Goal: Information Seeking & Learning: Check status

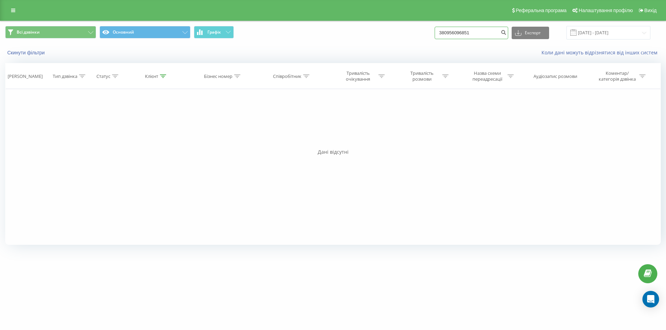
drag, startPoint x: 419, startPoint y: 31, endPoint x: 368, endPoint y: 26, distance: 51.2
click at [372, 26] on div "Всі дзвінки Основний Графік 380956096851 Експорт .csv .xls .xlsx 23.06.2025 - 2…" at bounding box center [332, 33] width 655 height 14
paste input "673424969"
type input "380673424969"
click at [506, 34] on icon "submit" at bounding box center [503, 31] width 6 height 4
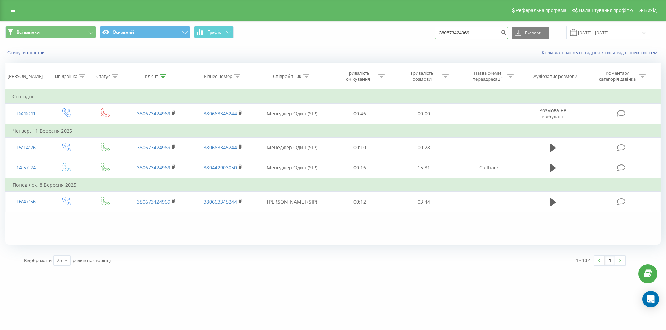
drag, startPoint x: 479, startPoint y: 32, endPoint x: 392, endPoint y: 32, distance: 86.4
click at [393, 32] on div "Всі дзвінки Основний Графік 380673424969 Експорт .csv .xls .xlsx 23.06.2025 - 2…" at bounding box center [332, 33] width 655 height 14
paste input "968936320"
type input "380968936320"
click at [506, 34] on icon "submit" at bounding box center [503, 31] width 6 height 4
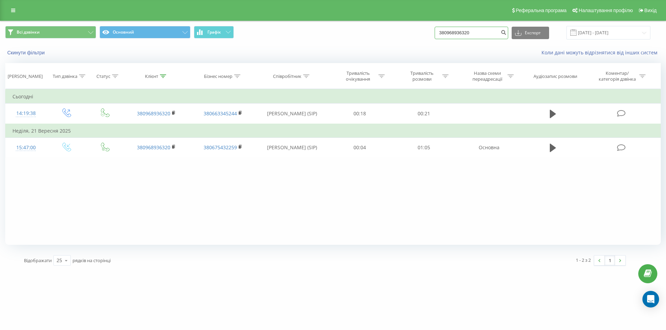
drag, startPoint x: 484, startPoint y: 33, endPoint x: 384, endPoint y: 33, distance: 100.2
click at [384, 33] on div "Всі дзвінки Основний Графік 380968936320 Експорт .csv .xls .xlsx [DATE] - [DATE]" at bounding box center [332, 33] width 655 height 14
paste input "631416271"
type input "380631416271"
click at [506, 33] on icon "submit" at bounding box center [503, 31] width 6 height 4
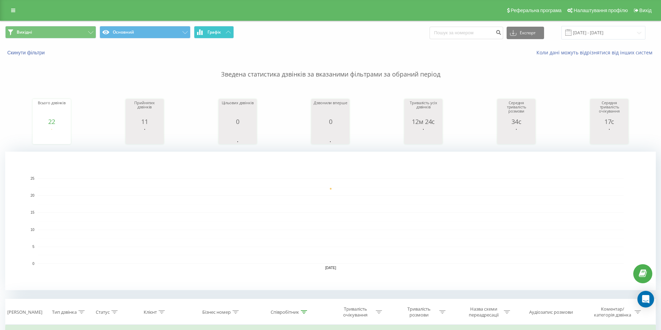
click at [208, 30] on span "Графік" at bounding box center [214, 32] width 14 height 5
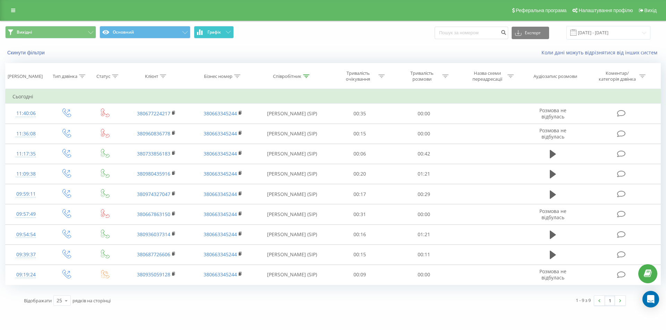
click at [208, 30] on span "Графік" at bounding box center [214, 32] width 14 height 5
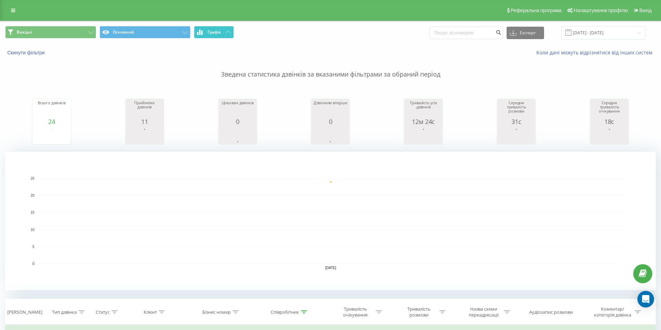
click at [208, 30] on span "Графік" at bounding box center [214, 32] width 14 height 5
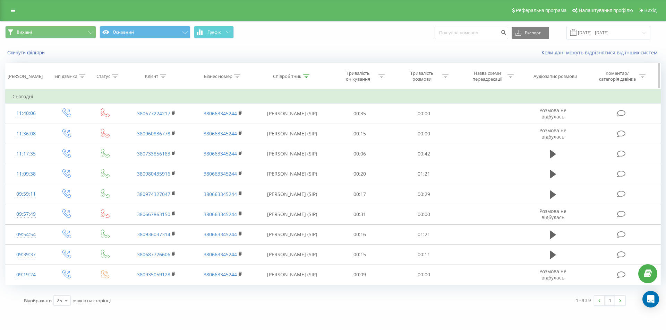
click at [289, 78] on div "Співробітник" at bounding box center [287, 77] width 28 height 6
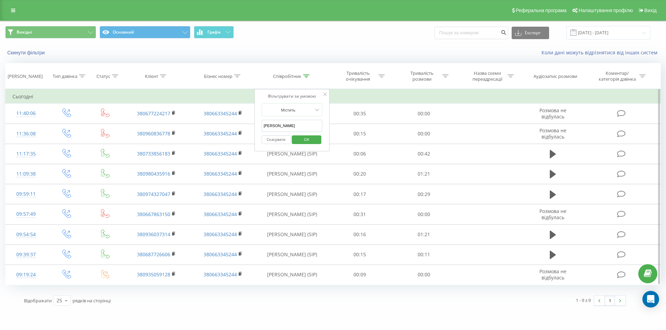
click at [297, 125] on input "Дарина" at bounding box center [291, 126] width 61 height 12
click at [280, 139] on button "Скасувати" at bounding box center [275, 140] width 29 height 9
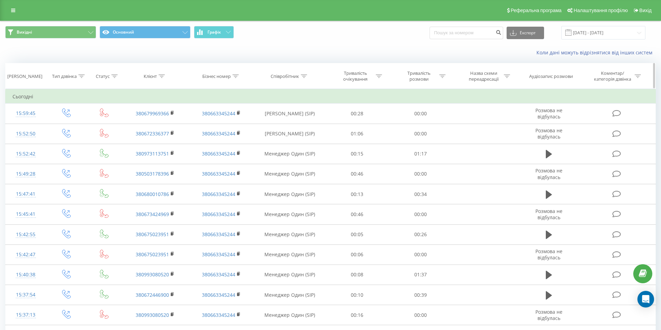
click at [305, 75] on icon at bounding box center [304, 76] width 6 height 3
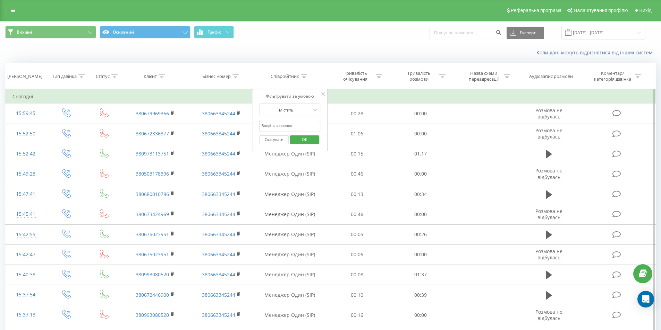
click at [279, 125] on input "Дарина" at bounding box center [289, 126] width 61 height 12
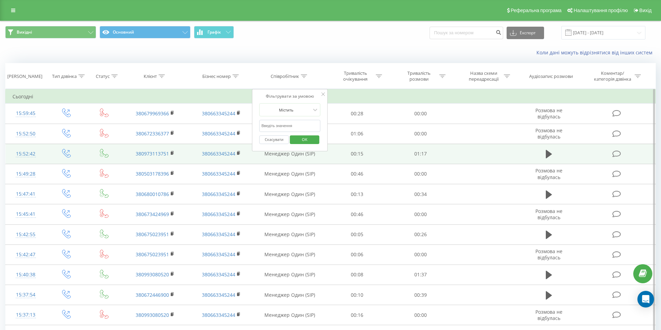
type input "менеджер один"
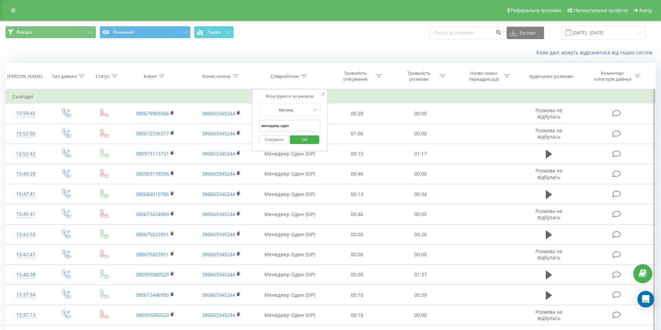
click at [307, 138] on span "OK" at bounding box center [304, 139] width 19 height 11
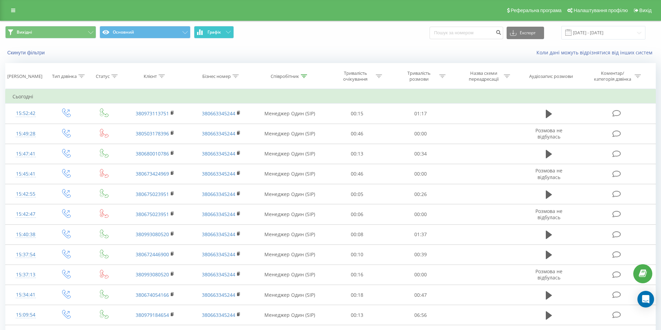
click at [218, 34] on span "Графік" at bounding box center [214, 32] width 14 height 5
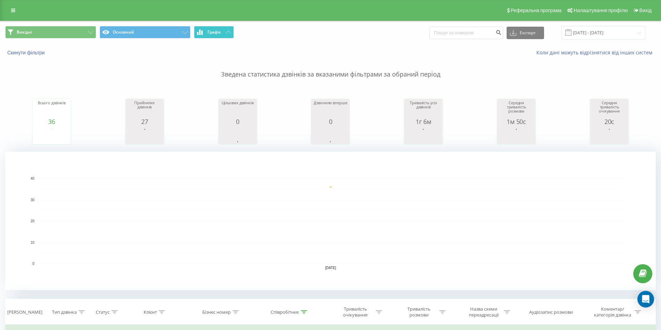
click at [218, 34] on span "Графік" at bounding box center [214, 32] width 14 height 5
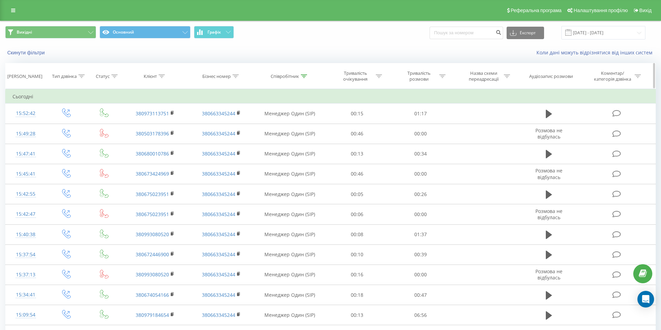
click at [293, 75] on div "Співробітник" at bounding box center [284, 77] width 28 height 6
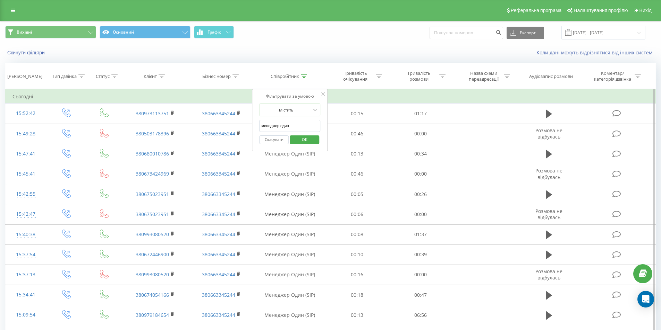
click at [283, 137] on button "Скасувати" at bounding box center [273, 140] width 29 height 9
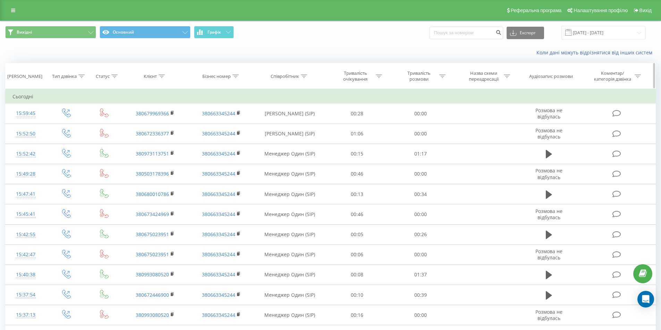
click at [304, 71] on th "Співробітник" at bounding box center [289, 76] width 71 height 26
click at [303, 74] on div at bounding box center [304, 77] width 6 height 6
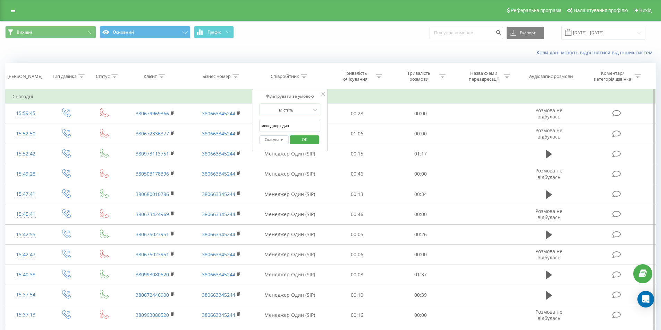
click at [299, 124] on input "менеджер один" at bounding box center [289, 126] width 61 height 12
type input "Дарина"
click at [304, 141] on span "OK" at bounding box center [304, 139] width 19 height 11
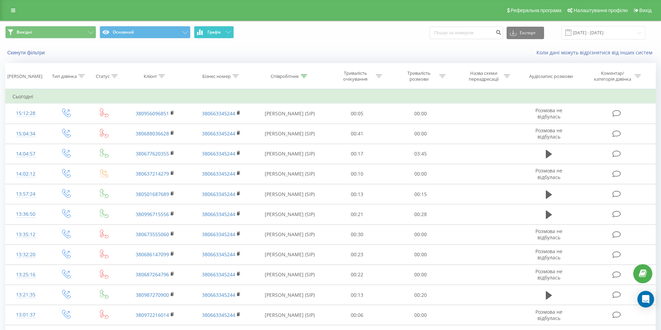
click at [214, 32] on span "Графік" at bounding box center [214, 32] width 14 height 5
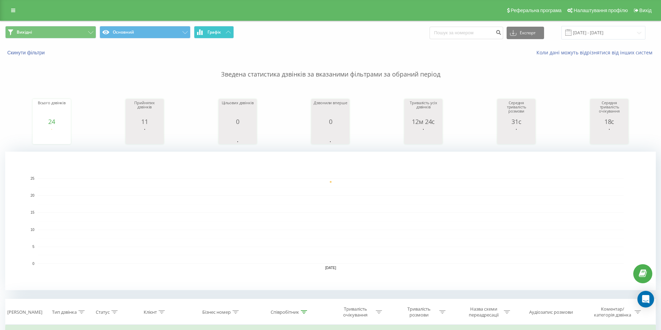
click at [214, 32] on span "Графік" at bounding box center [214, 32] width 14 height 5
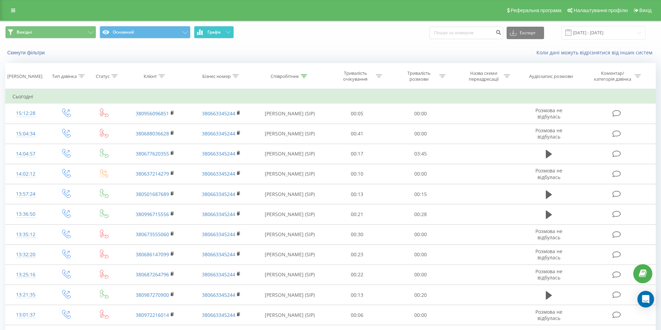
click at [226, 31] on icon at bounding box center [228, 32] width 5 height 2
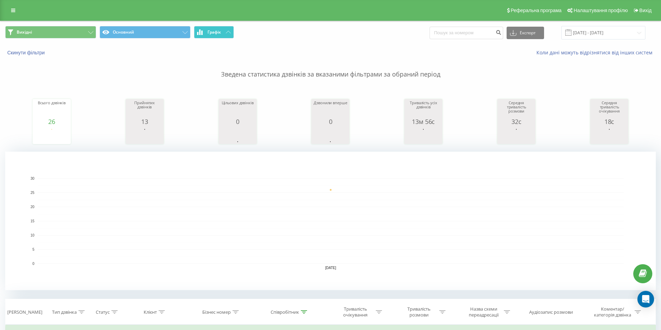
click at [226, 31] on icon at bounding box center [228, 32] width 5 height 2
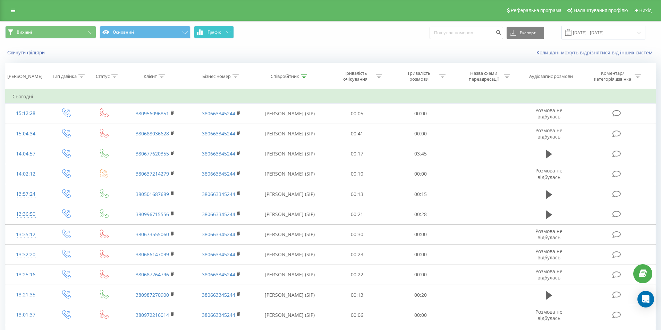
click at [222, 34] on button "Графік" at bounding box center [214, 32] width 40 height 12
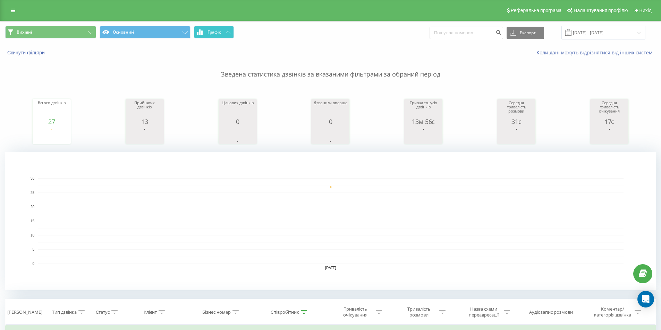
click at [222, 34] on button "Графік" at bounding box center [214, 32] width 40 height 12
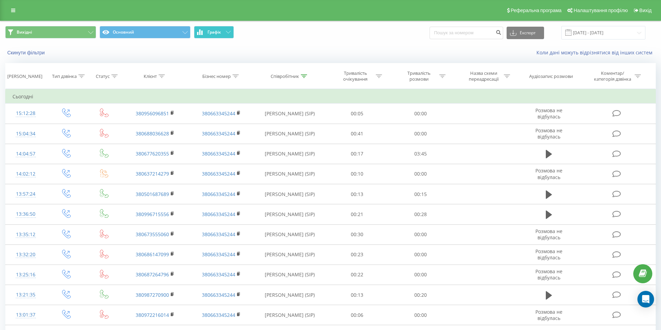
click at [210, 35] on button "Графік" at bounding box center [214, 32] width 40 height 12
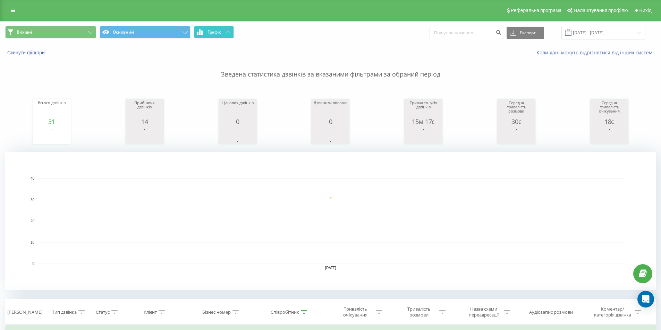
click at [210, 35] on button "Графік" at bounding box center [214, 32] width 40 height 12
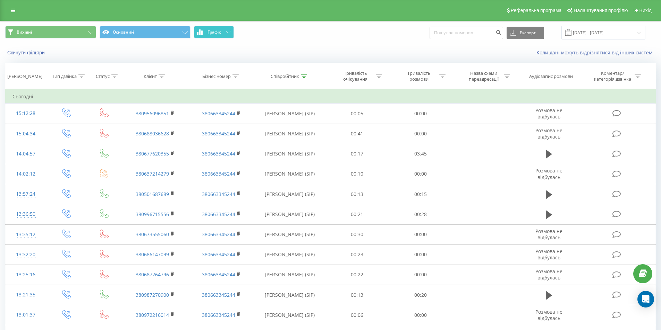
click at [228, 32] on icon at bounding box center [228, 32] width 5 height 2
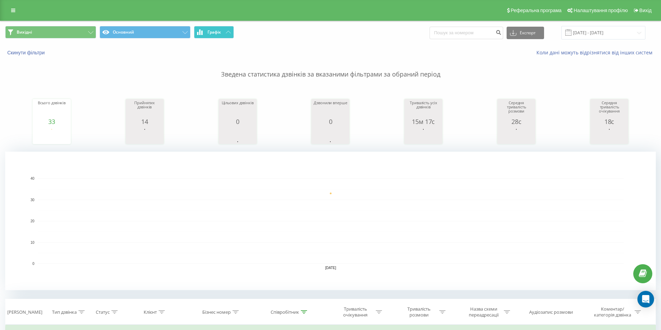
click at [228, 32] on icon at bounding box center [228, 32] width 5 height 2
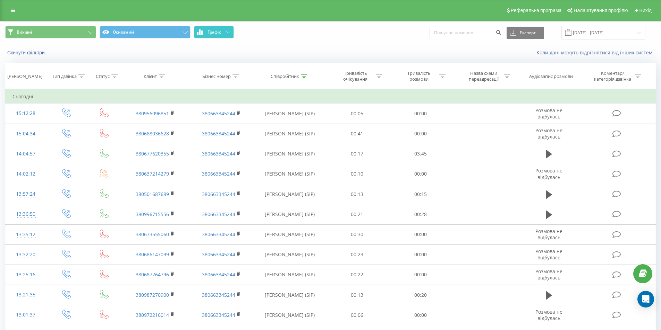
click at [207, 29] on button "Графік" at bounding box center [214, 32] width 40 height 12
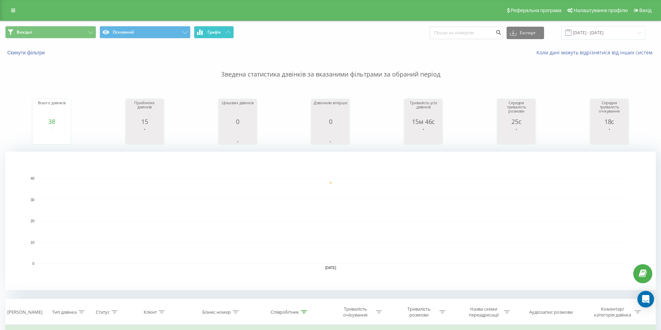
click at [207, 30] on button "Графік" at bounding box center [214, 32] width 40 height 12
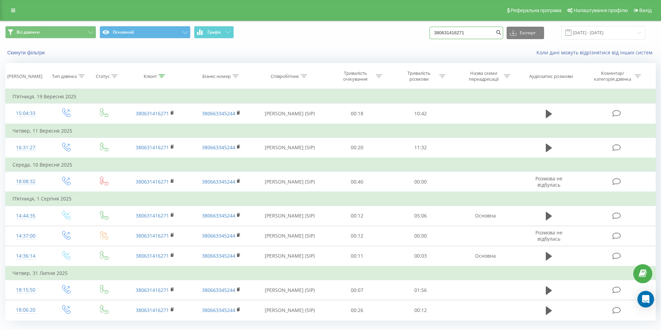
drag, startPoint x: 486, startPoint y: 35, endPoint x: 377, endPoint y: 34, distance: 108.5
click at [377, 34] on div "Всі дзвінки Основний Графік 380631416271 Експорт .csv .xls .xlsx 23.06.2025 - 2…" at bounding box center [330, 33] width 650 height 14
paste input "59946"
type input "380631459946"
click at [501, 34] on icon "submit" at bounding box center [498, 31] width 6 height 4
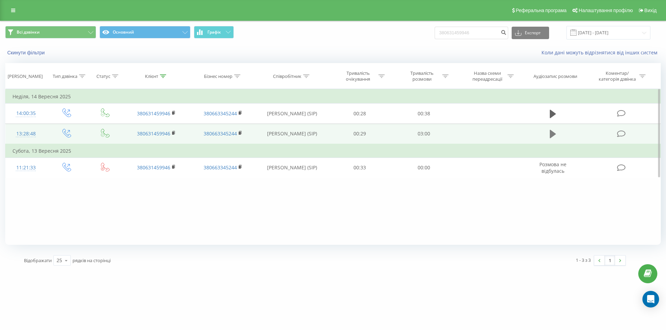
click at [549, 132] on button at bounding box center [553, 134] width 10 height 10
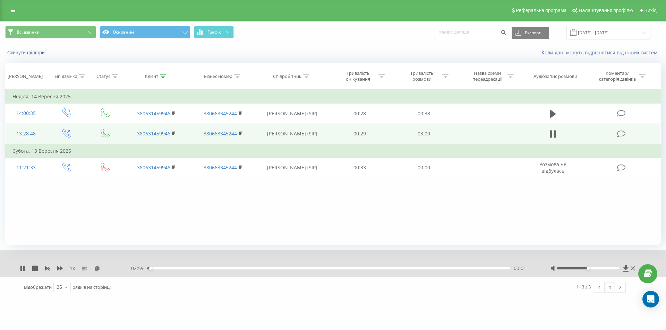
click at [158, 269] on div "00:01" at bounding box center [328, 269] width 363 height 2
click at [174, 268] on div "00:13" at bounding box center [328, 269] width 363 height 2
click at [186, 268] on div "00:14" at bounding box center [328, 269] width 363 height 2
click at [206, 268] on div "00:20" at bounding box center [328, 269] width 363 height 2
click at [226, 269] on div "00:39" at bounding box center [328, 269] width 363 height 2
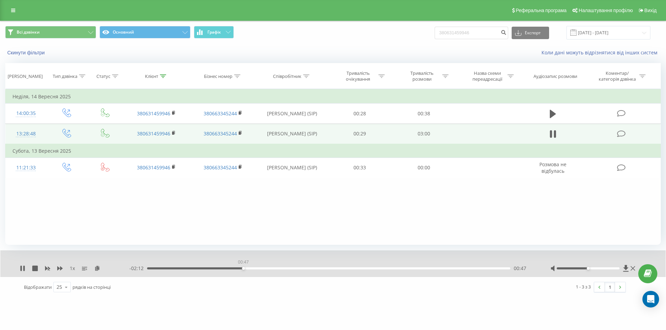
click at [243, 268] on div "00:47" at bounding box center [328, 269] width 363 height 2
click at [278, 269] on div "01:05" at bounding box center [328, 269] width 363 height 2
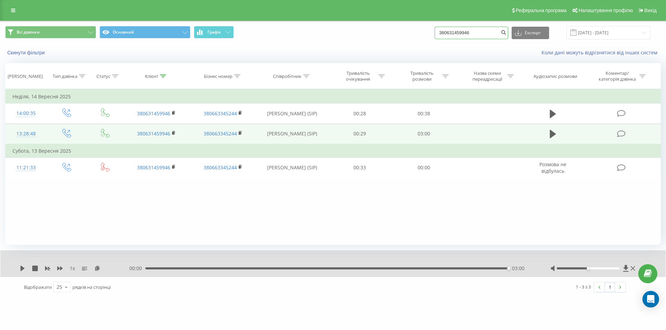
drag, startPoint x: 487, startPoint y: 32, endPoint x: 399, endPoint y: 29, distance: 88.5
click at [390, 25] on div "Всі дзвінки Основний Графік 380631459946 Експорт .csv .xls .xlsx [DATE] - [DATE]" at bounding box center [332, 32] width 665 height 23
paste input "984944384"
type input "380984944384"
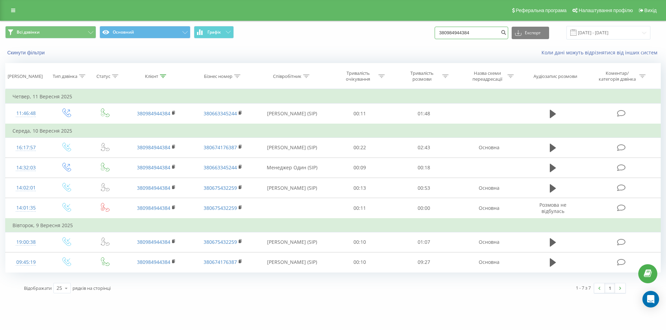
drag, startPoint x: 468, startPoint y: 36, endPoint x: 406, endPoint y: 42, distance: 62.7
click at [413, 42] on div "Всі дзвінки Основний Графік 380984944384 Експорт .csv .xls .xlsx 23.06.2025 - 2…" at bounding box center [332, 32] width 665 height 23
paste input "676638979"
type input "380676638979"
click at [506, 33] on icon "submit" at bounding box center [503, 31] width 6 height 4
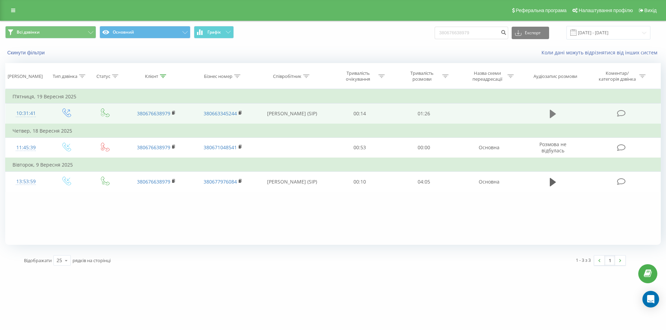
click at [548, 113] on button at bounding box center [553, 114] width 10 height 10
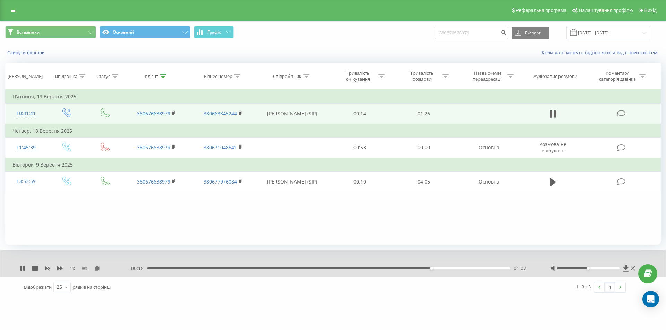
drag, startPoint x: 414, startPoint y: 268, endPoint x: 411, endPoint y: 271, distance: 4.4
click at [412, 270] on div "- 00:18 01:07 01:07" at bounding box center [331, 268] width 404 height 7
click at [398, 268] on div "01:03" at bounding box center [328, 269] width 363 height 2
click at [23, 269] on icon at bounding box center [23, 269] width 6 height 6
drag, startPoint x: 489, startPoint y: 31, endPoint x: 397, endPoint y: 28, distance: 91.6
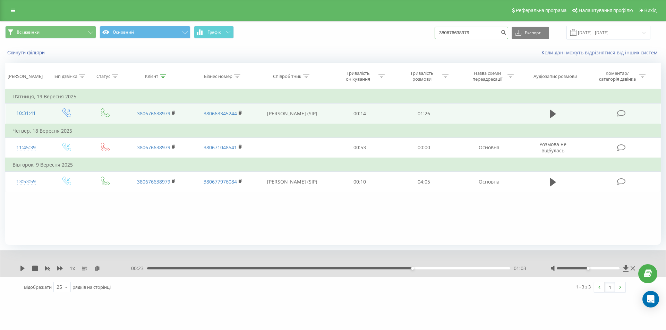
click at [397, 28] on div "Всі дзвінки Основний Графік 380676638979 Експорт .csv .xls .xlsx 23.06.2025 - 2…" at bounding box center [332, 33] width 655 height 14
paste input "506785063"
type input "380506785063"
click at [506, 32] on icon "submit" at bounding box center [503, 31] width 6 height 4
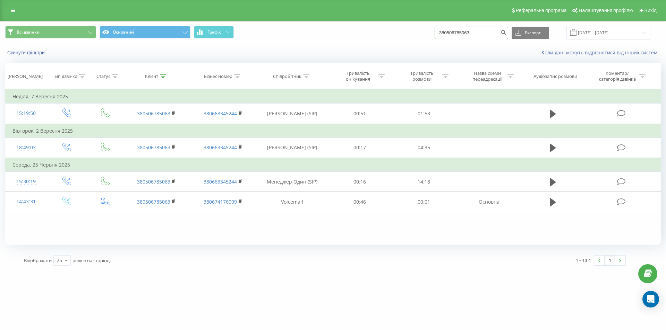
drag, startPoint x: 469, startPoint y: 35, endPoint x: 250, endPoint y: 27, distance: 218.6
click at [386, 35] on div "Всі дзвінки Основний Графік 380506785063 Експорт .csv .xls .xlsx [DATE] - [DATE]" at bounding box center [332, 33] width 655 height 14
click at [9, 12] on link at bounding box center [13, 11] width 12 height 10
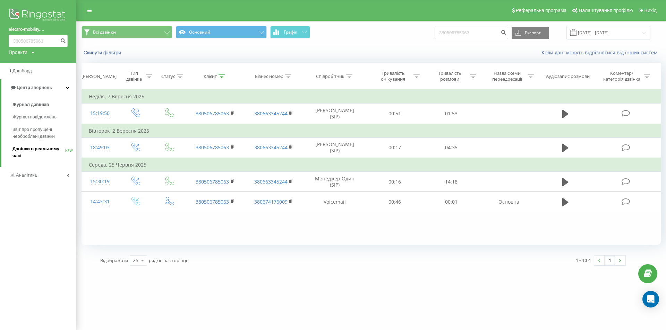
click at [43, 154] on span "Дзвінки в реальному часі" at bounding box center [38, 153] width 53 height 14
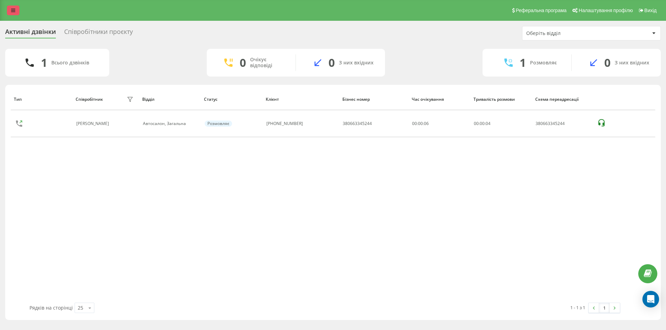
click at [13, 13] on link at bounding box center [13, 11] width 12 height 10
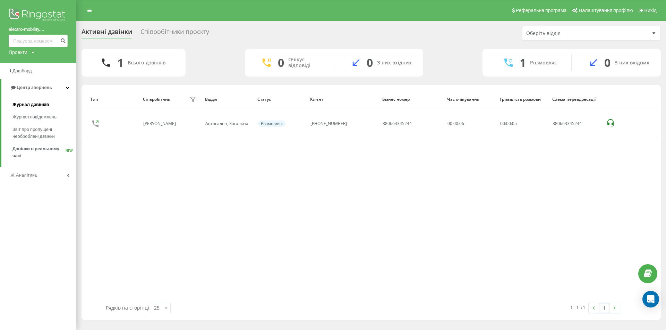
click at [29, 104] on span "Журнал дзвінків" at bounding box center [30, 104] width 37 height 7
